Goal: Book appointment/travel/reservation

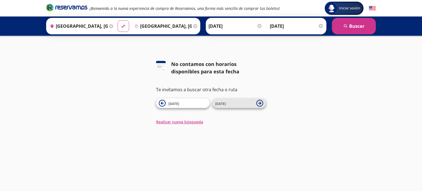
click at [251, 103] on span "[DATE]" at bounding box center [234, 103] width 38 height 7
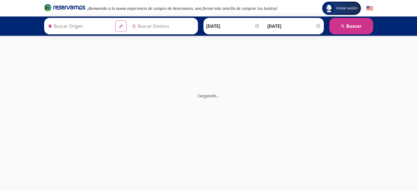
type input "[GEOGRAPHIC_DATA], [GEOGRAPHIC_DATA]"
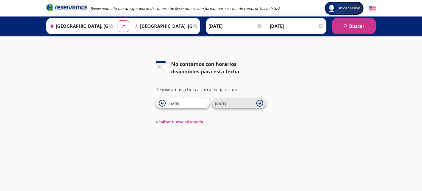
click at [244, 103] on span "[DATE]" at bounding box center [234, 103] width 38 height 7
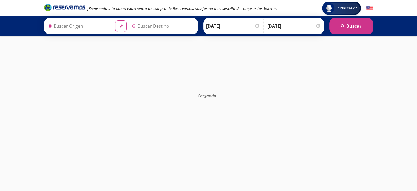
type input "[GEOGRAPHIC_DATA], [GEOGRAPHIC_DATA]"
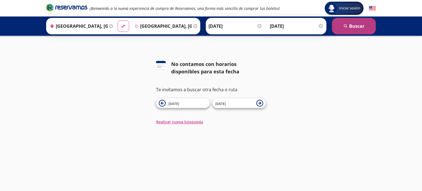
click at [352, 27] on button "search [GEOGRAPHIC_DATA]" at bounding box center [354, 26] width 44 height 16
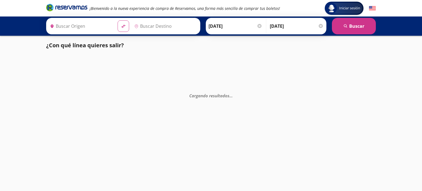
type input "[GEOGRAPHIC_DATA], [GEOGRAPHIC_DATA]"
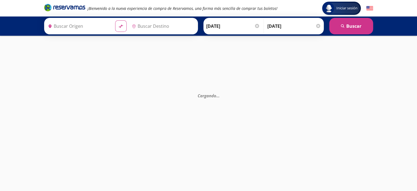
type input "[GEOGRAPHIC_DATA], [GEOGRAPHIC_DATA]"
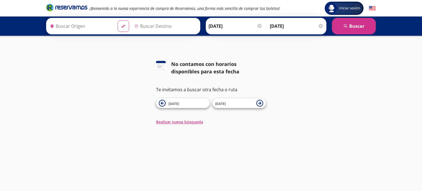
type input "[GEOGRAPHIC_DATA], [GEOGRAPHIC_DATA]"
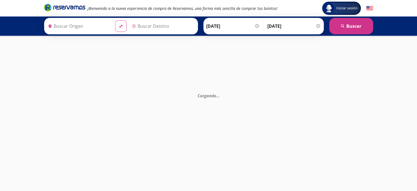
type input "[GEOGRAPHIC_DATA], [GEOGRAPHIC_DATA]"
